Goal: Navigation & Orientation: Find specific page/section

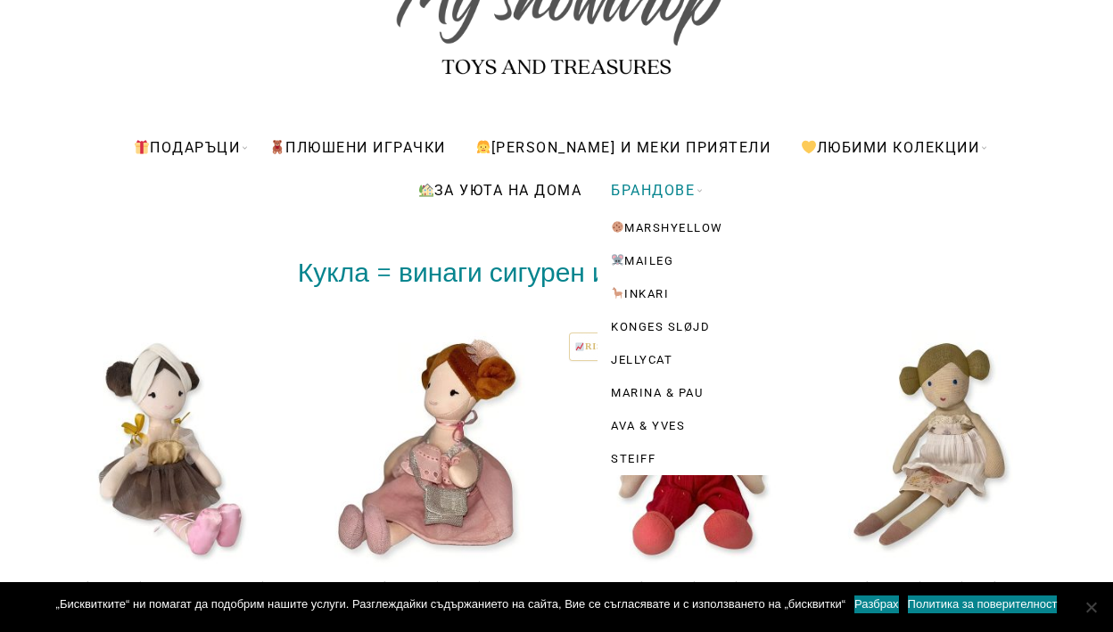
scroll to position [169, 0]
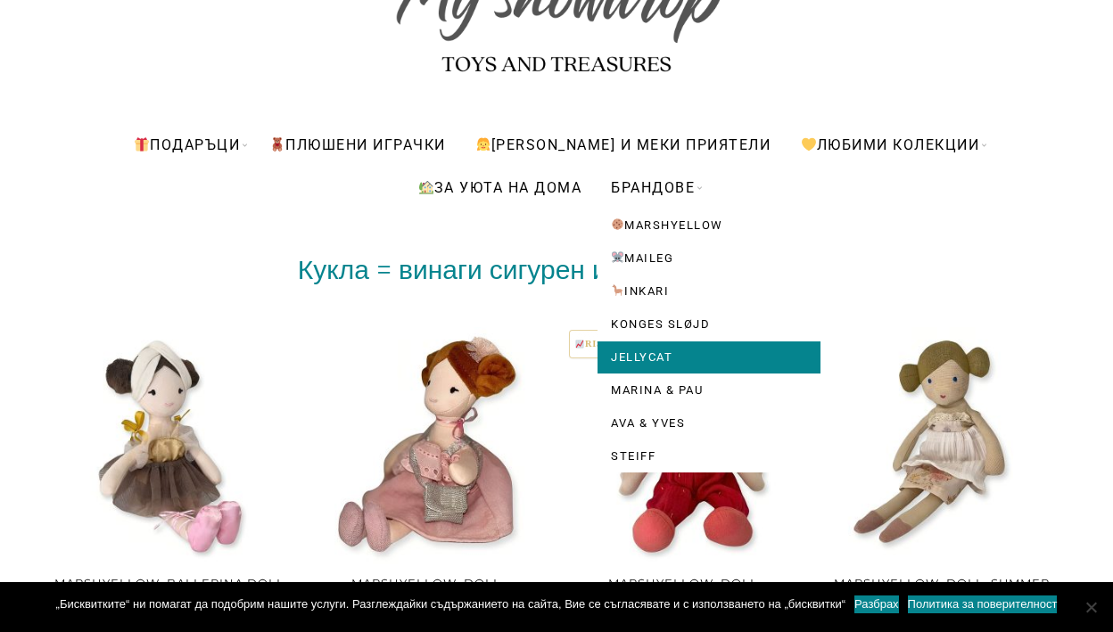
click at [659, 357] on link "Jellycat" at bounding box center [708, 357] width 223 height 32
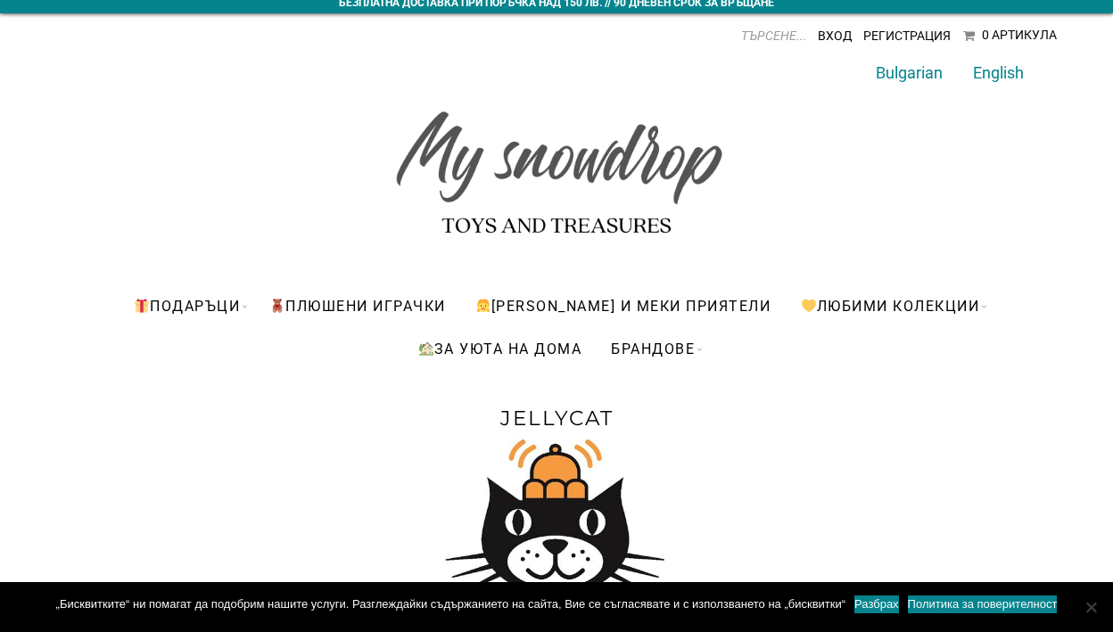
scroll to position [2, 0]
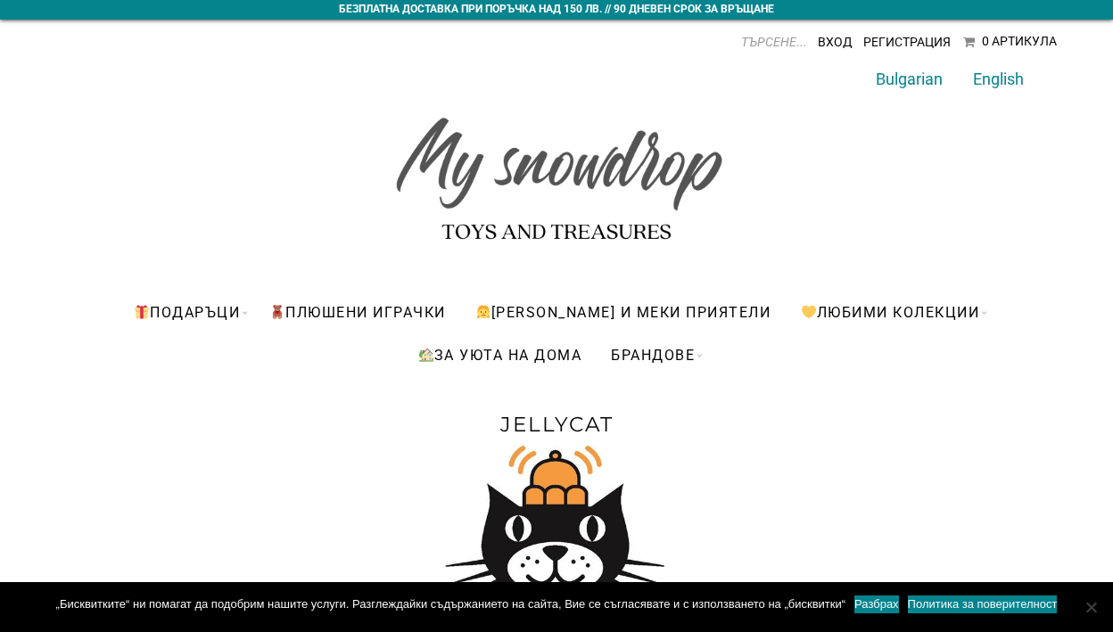
click at [548, 432] on h1 "Jellycat" at bounding box center [556, 424] width 713 height 25
click at [540, 523] on img at bounding box center [556, 570] width 239 height 267
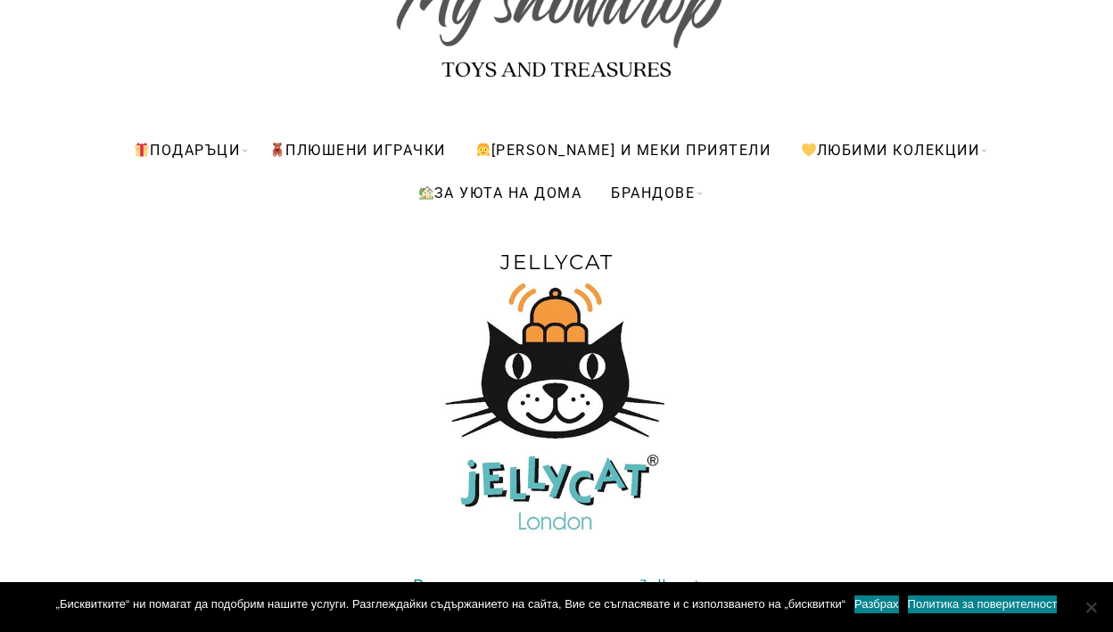
scroll to position [231, 0]
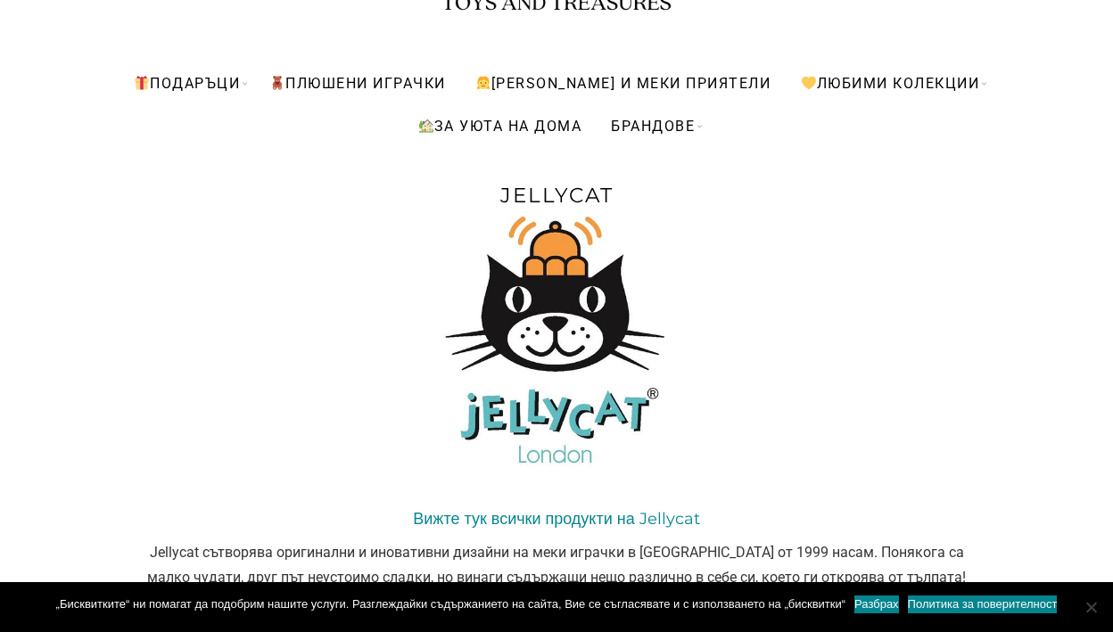
click at [538, 424] on img at bounding box center [556, 341] width 239 height 267
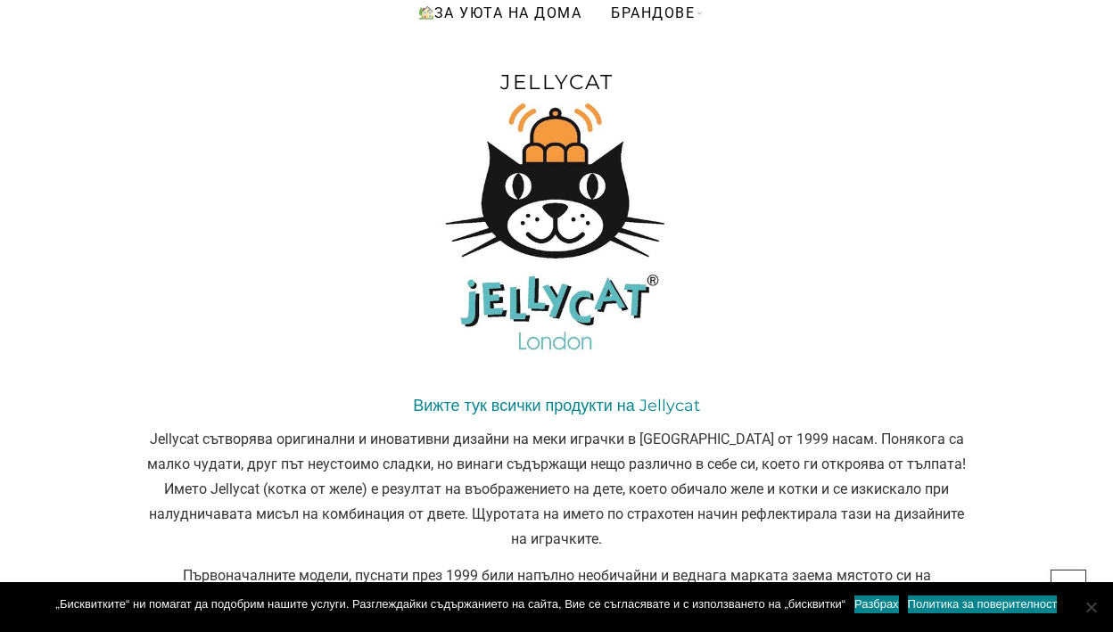
scroll to position [346, 0]
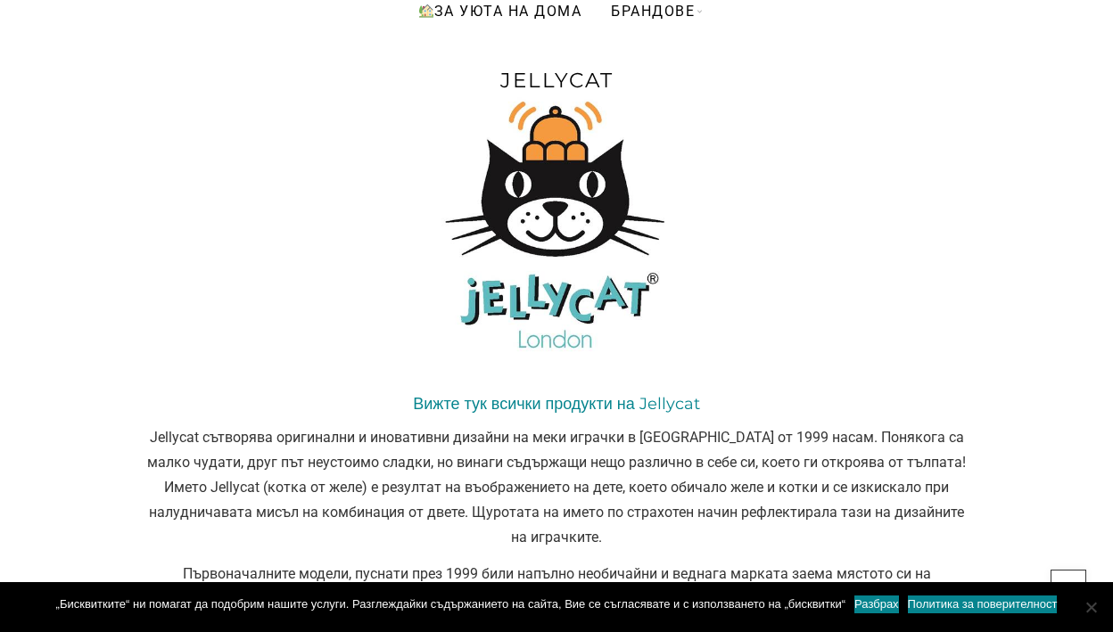
click at [586, 415] on h2 "Вижте тук всички продукти на Jellycat" at bounding box center [556, 403] width 820 height 25
click at [585, 401] on link "Вижте тук всички продукти на Jellycat" at bounding box center [556, 404] width 286 height 20
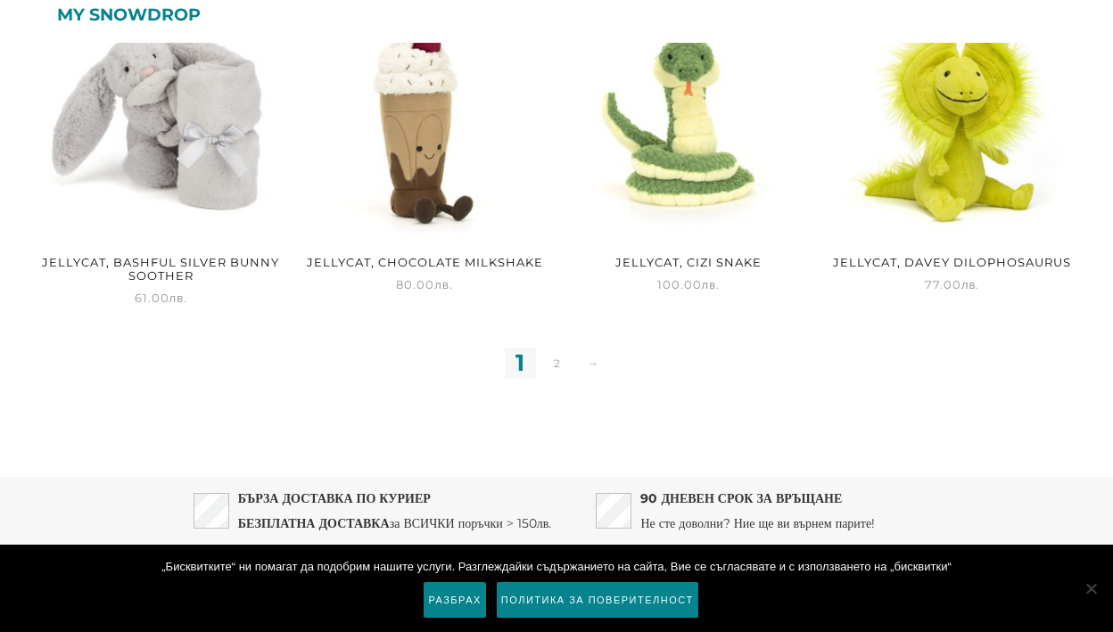
scroll to position [1816, 0]
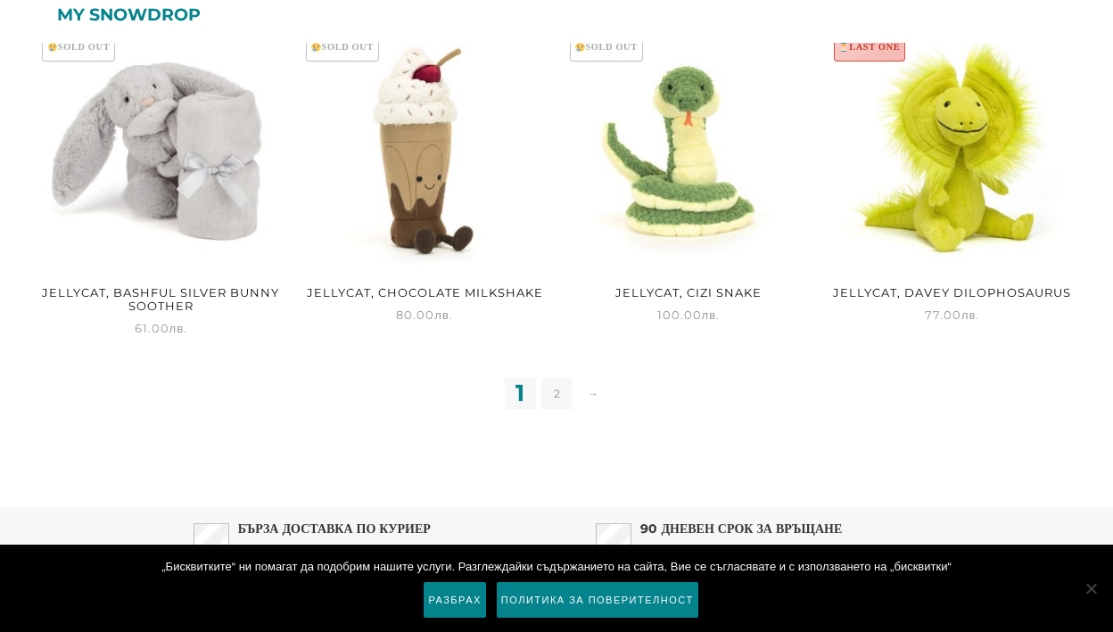
click at [551, 391] on link "2" at bounding box center [556, 393] width 31 height 31
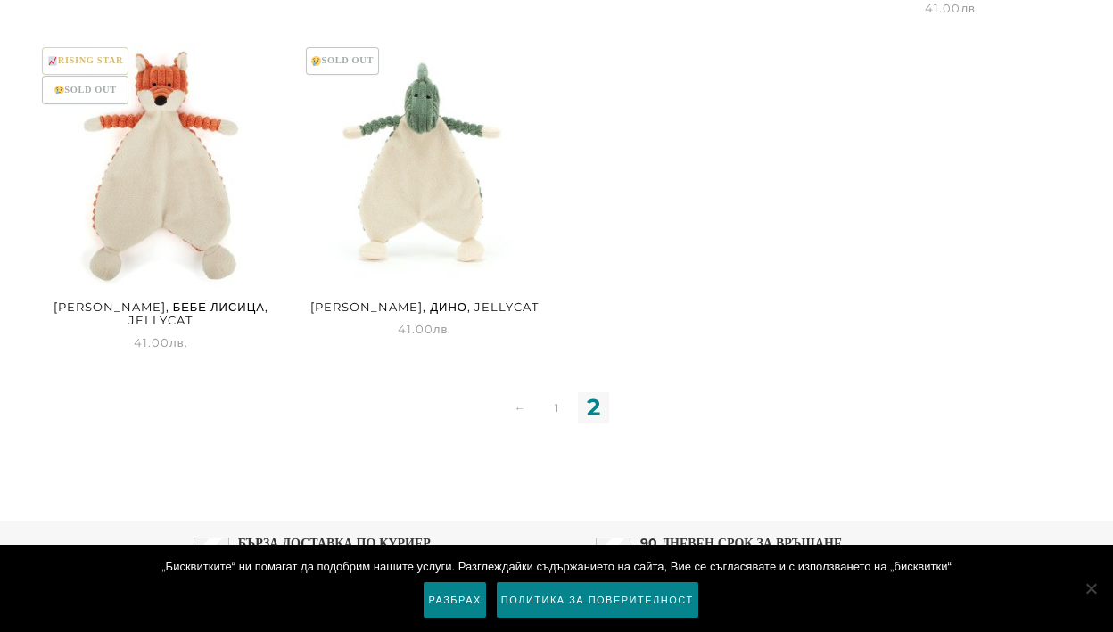
scroll to position [925, 0]
